Goal: Task Accomplishment & Management: Use online tool/utility

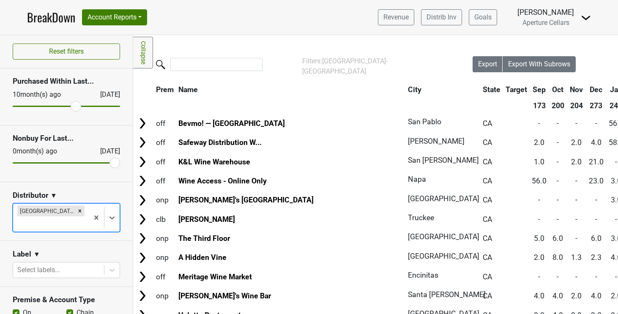
scroll to position [288, 142]
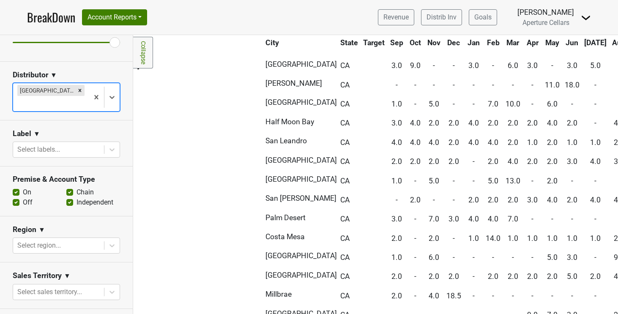
click at [58, 22] on link "BreakDown" at bounding box center [51, 17] width 48 height 18
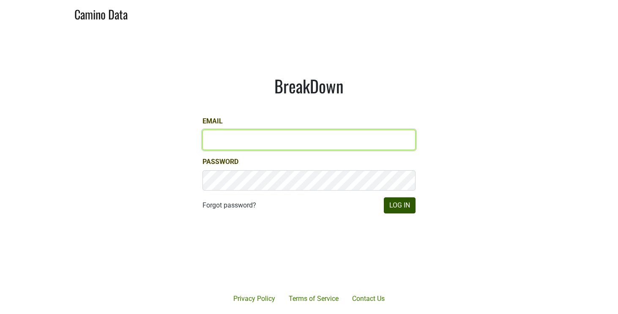
type input "[EMAIL_ADDRESS][DOMAIN_NAME]"
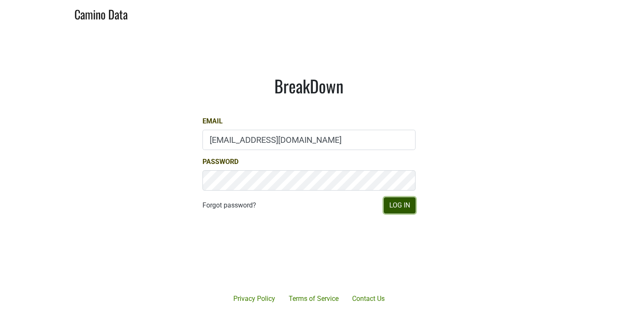
click at [392, 201] on button "Log In" at bounding box center [400, 205] width 32 height 16
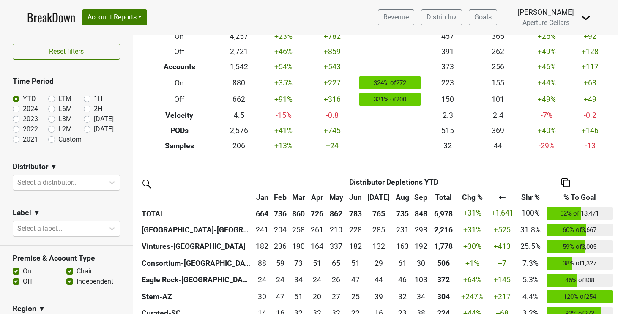
scroll to position [79, 0]
